Goal: Task Accomplishment & Management: Manage account settings

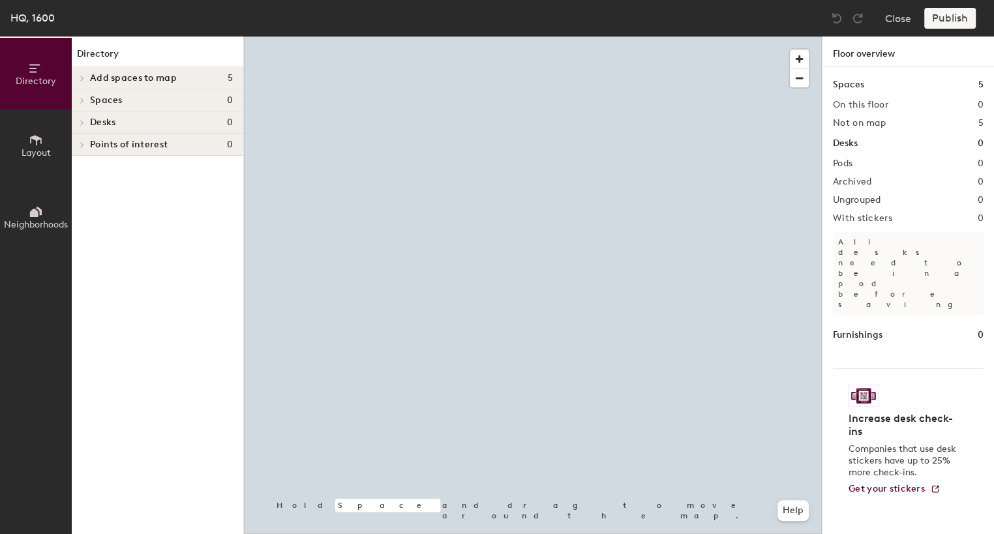
click at [159, 93] on div "Spaces 0" at bounding box center [158, 100] width 172 height 22
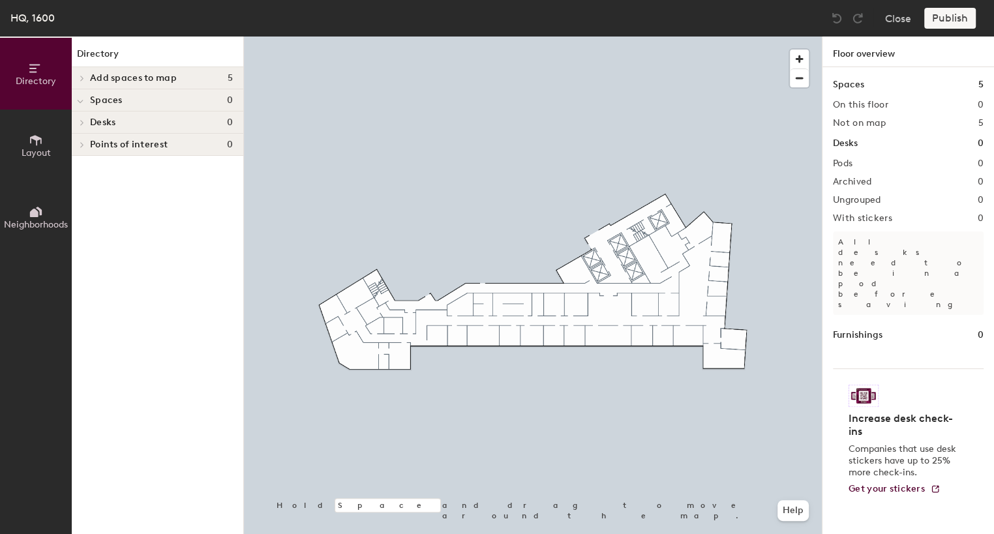
click at [37, 138] on icon at bounding box center [36, 140] width 12 height 10
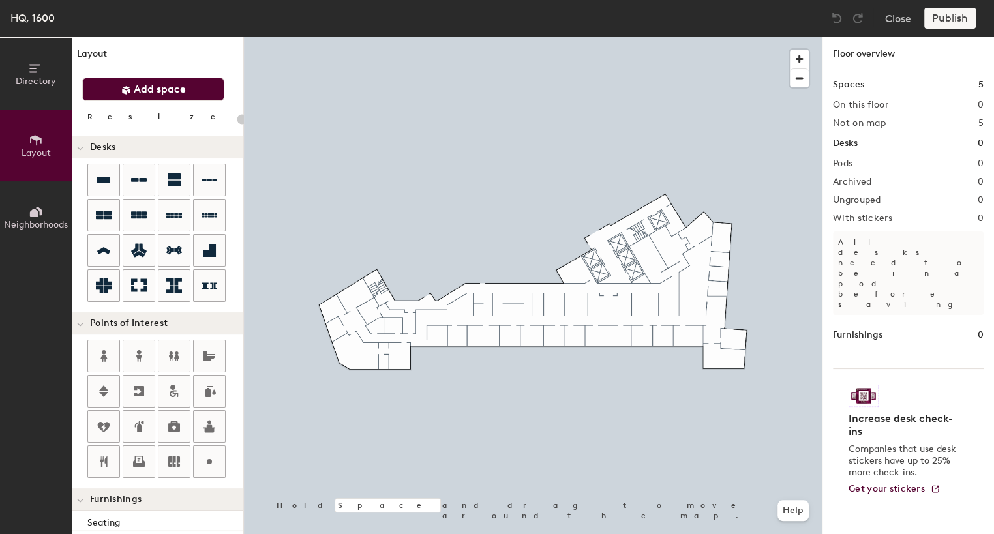
click at [164, 83] on span "Add space" at bounding box center [160, 89] width 52 height 13
click at [892, 23] on button "Close" at bounding box center [898, 18] width 26 height 21
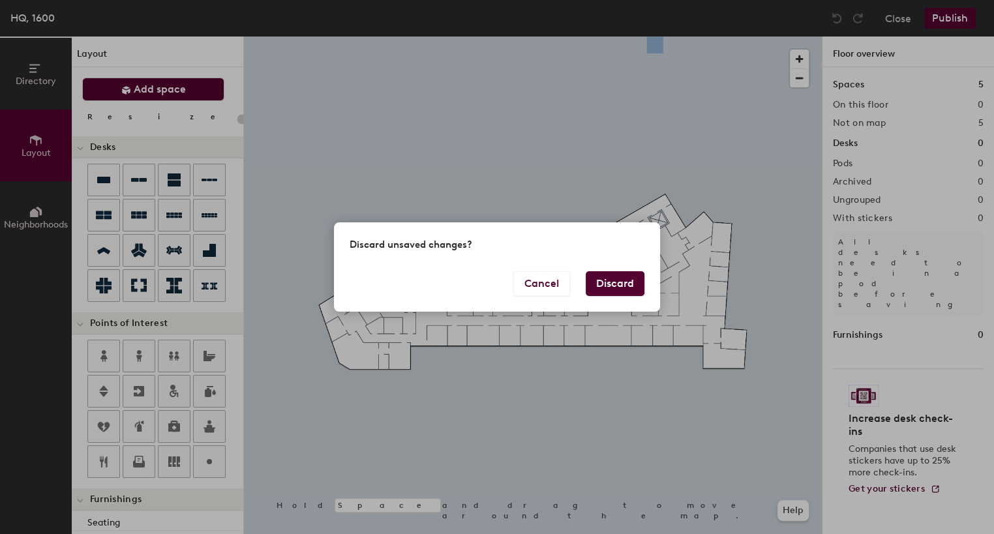
click at [605, 282] on button "Discard" at bounding box center [615, 283] width 59 height 25
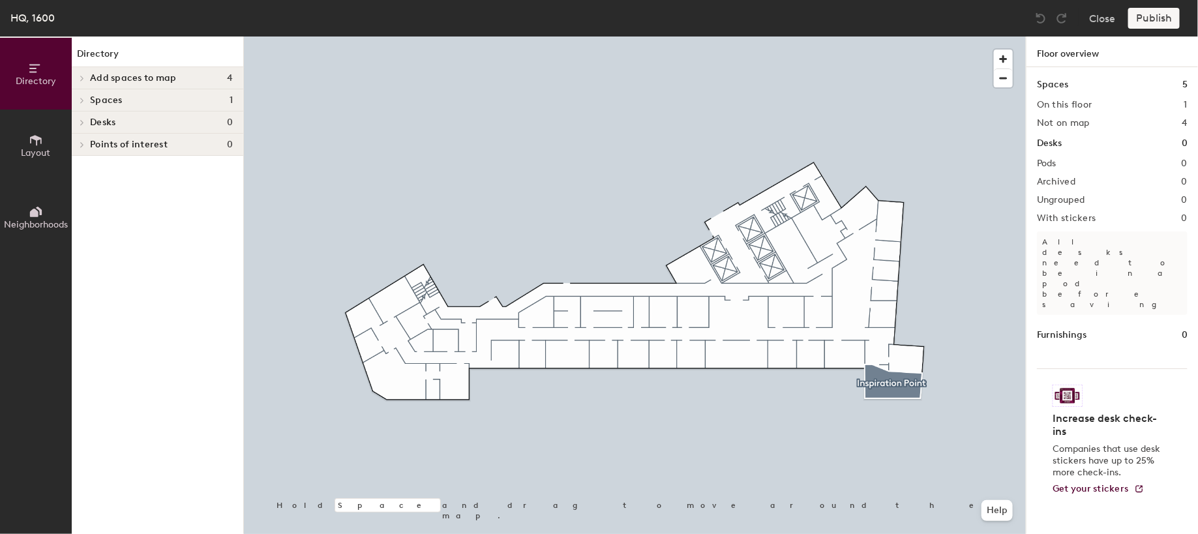
click at [132, 102] on h4 "Spaces 1" at bounding box center [161, 100] width 143 height 10
click at [188, 121] on div "Inspiration Point" at bounding box center [158, 122] width 172 height 21
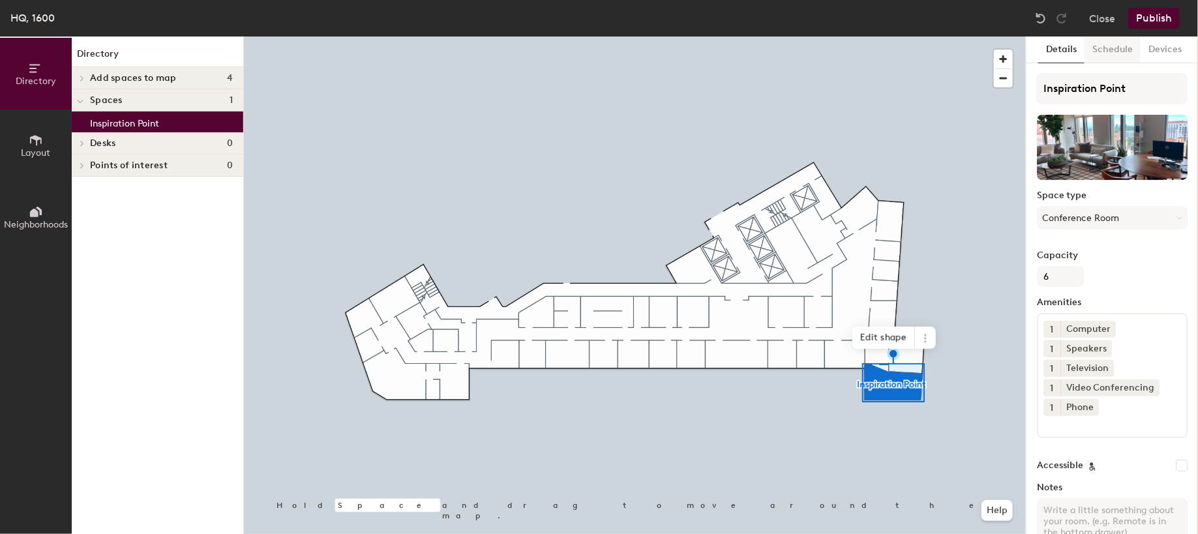
click at [1119, 40] on button "Schedule" at bounding box center [1113, 50] width 56 height 27
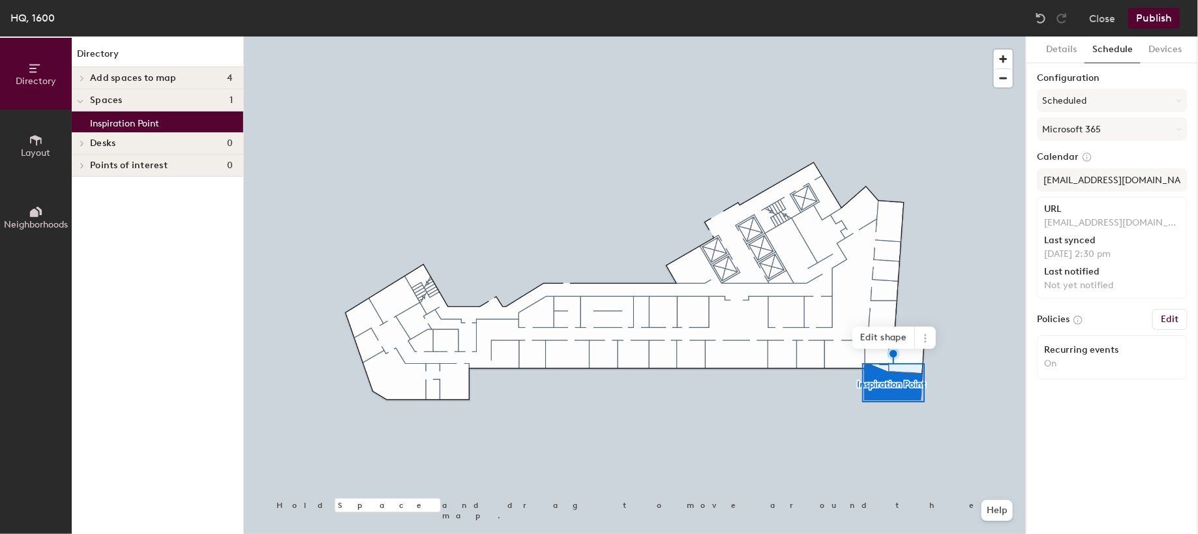
click at [1158, 26] on button "Publish" at bounding box center [1154, 18] width 52 height 21
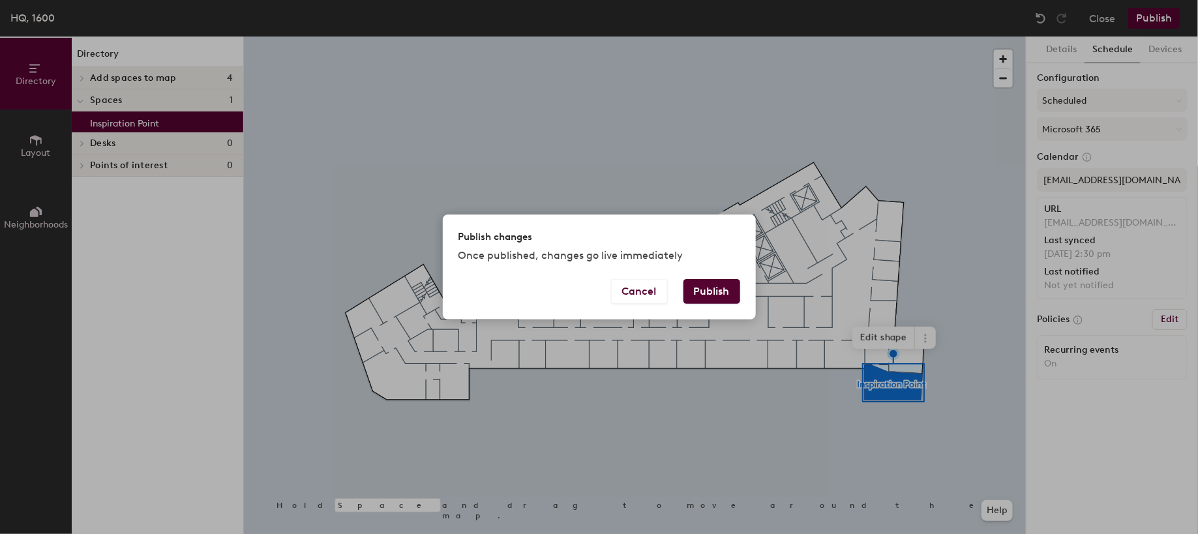
click at [721, 285] on button "Publish" at bounding box center [712, 291] width 57 height 25
